Goal: Task Accomplishment & Management: Manage account settings

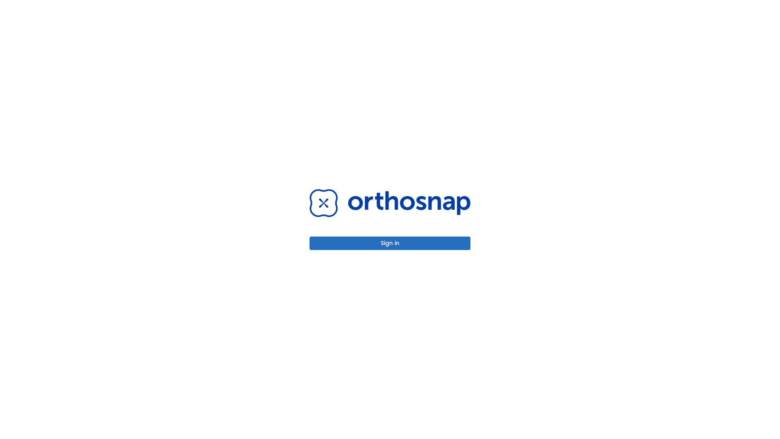
click at [390, 243] on button "Sign in" at bounding box center [390, 242] width 161 height 13
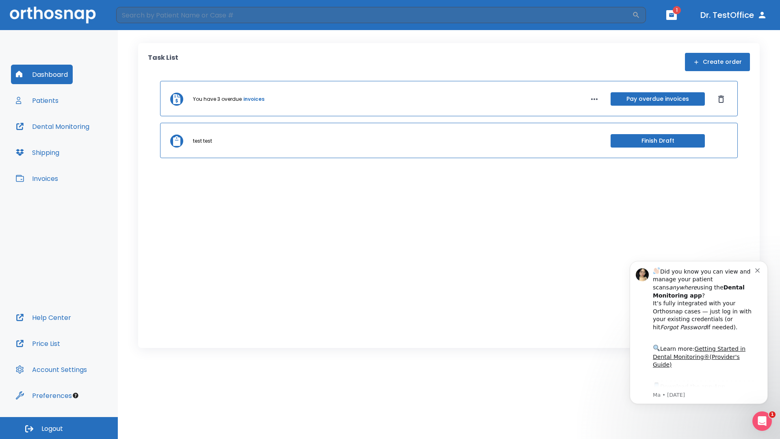
click at [59, 428] on span "Logout" at bounding box center [52, 428] width 22 height 9
